Goal: Transaction & Acquisition: Purchase product/service

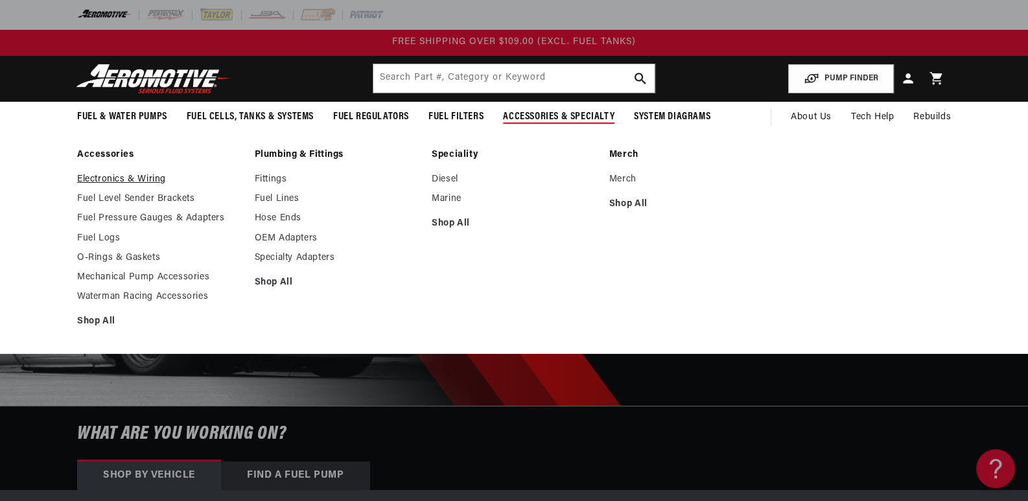
click at [134, 178] on link "Electronics & Wiring" at bounding box center [159, 180] width 165 height 12
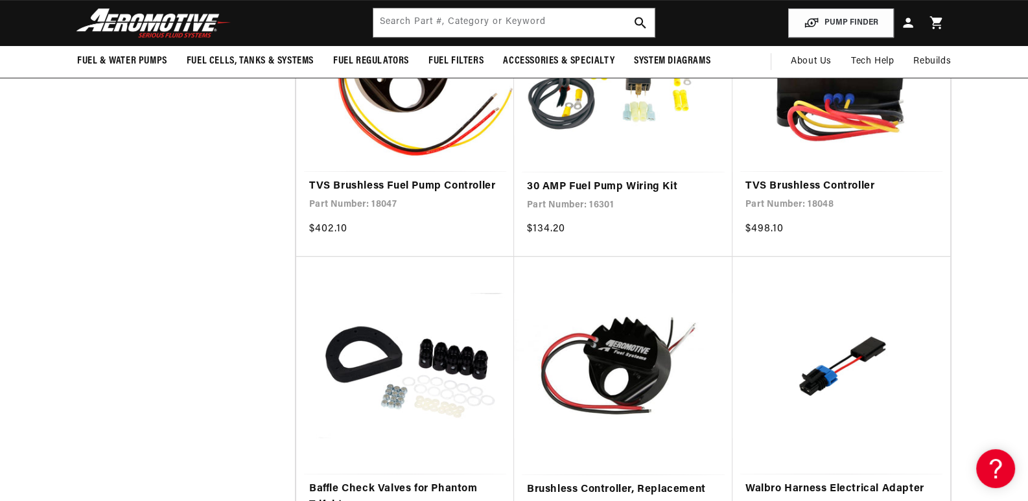
scroll to position [583, 0]
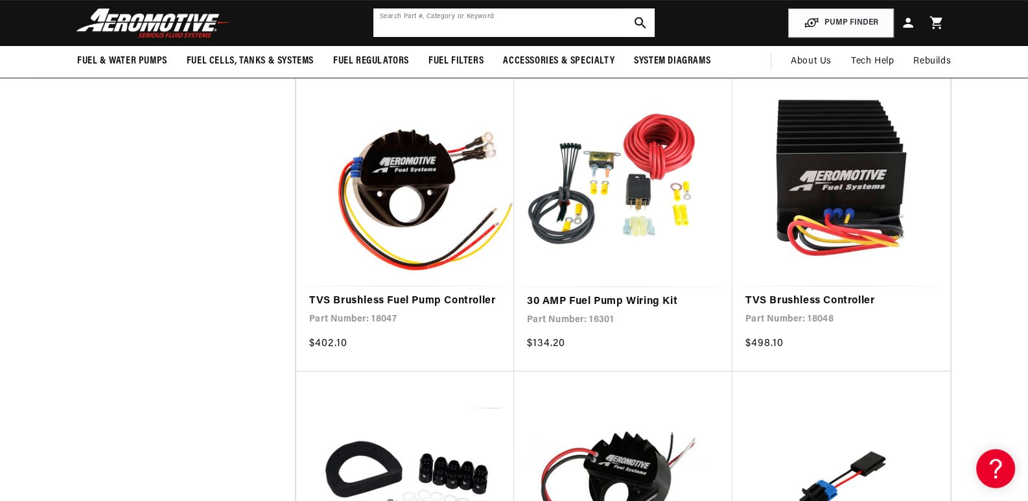
click at [568, 19] on input "text" at bounding box center [513, 22] width 281 height 29
